Goal: Go to known website: Access a specific website the user already knows

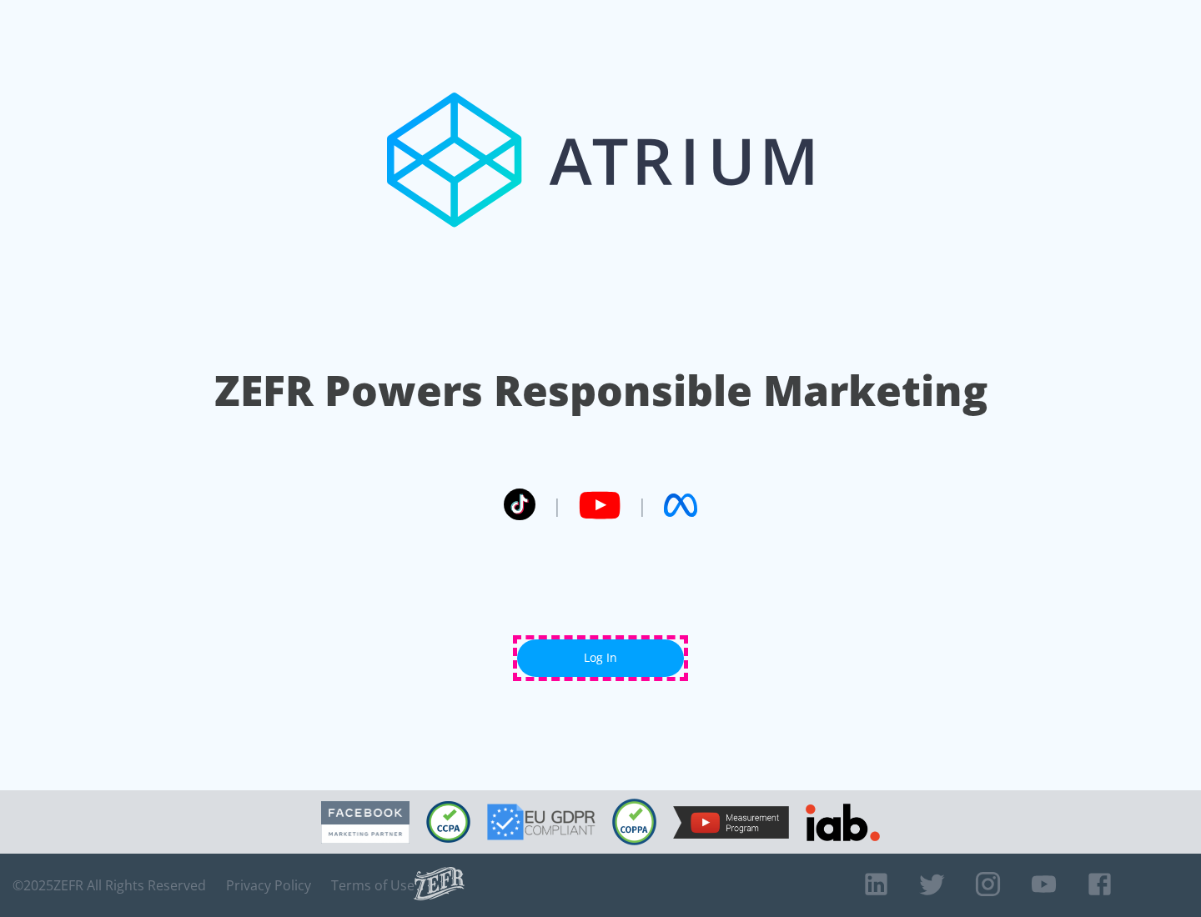
click at [600, 658] on link "Log In" at bounding box center [600, 658] width 167 height 38
